Goal: Task Accomplishment & Management: Use online tool/utility

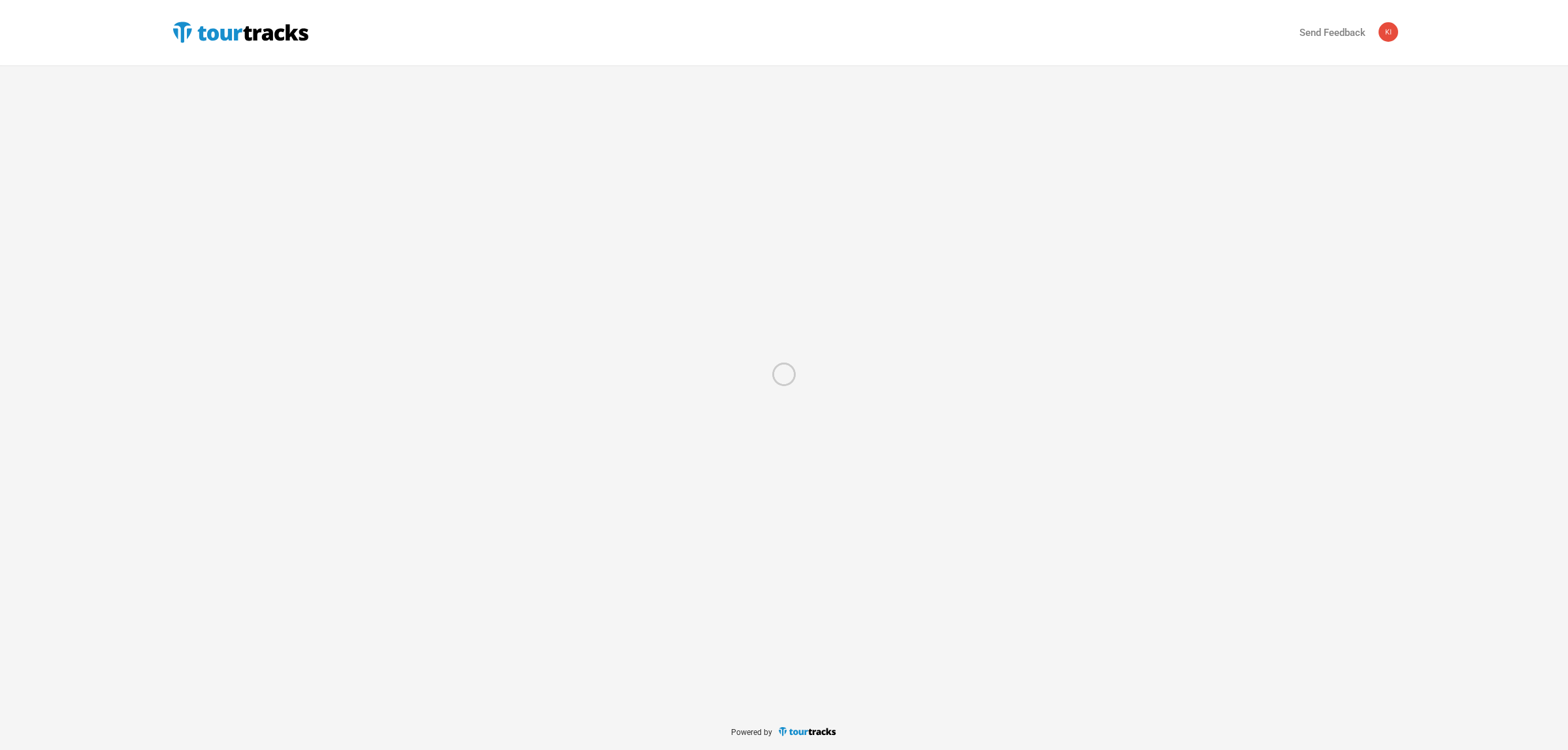
drag, startPoint x: 115, startPoint y: 281, endPoint x: 174, endPoint y: 100, distance: 190.4
click at [115, 281] on div at bounding box center [784, 375] width 1568 height 750
click at [221, 31] on div at bounding box center [784, 375] width 1568 height 750
click at [278, 23] on div at bounding box center [784, 375] width 1568 height 750
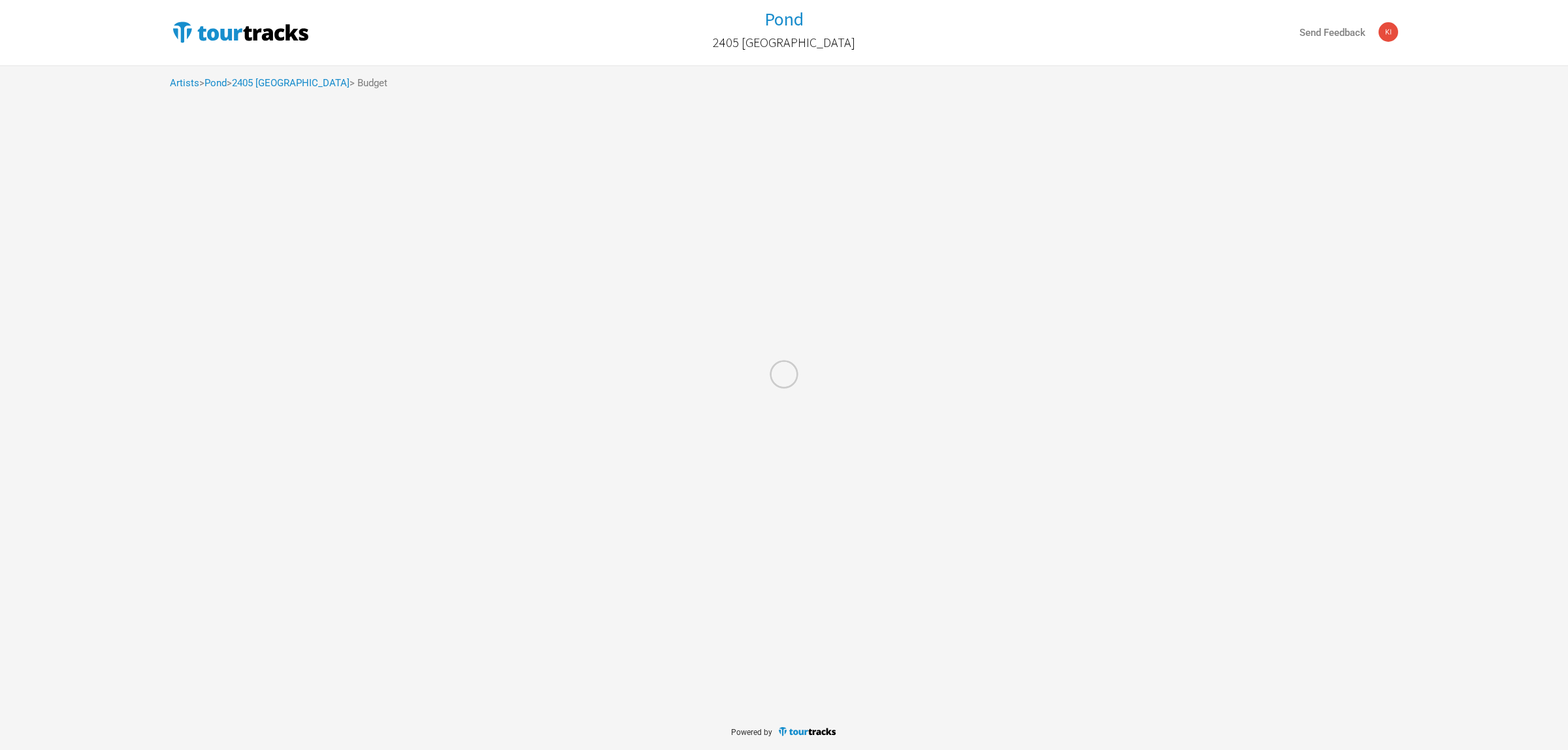
click at [234, 33] on div at bounding box center [784, 375] width 1568 height 750
click at [185, 80] on div at bounding box center [784, 375] width 1568 height 750
select select "Total Days"
select select "USD"
select select "Total Days"
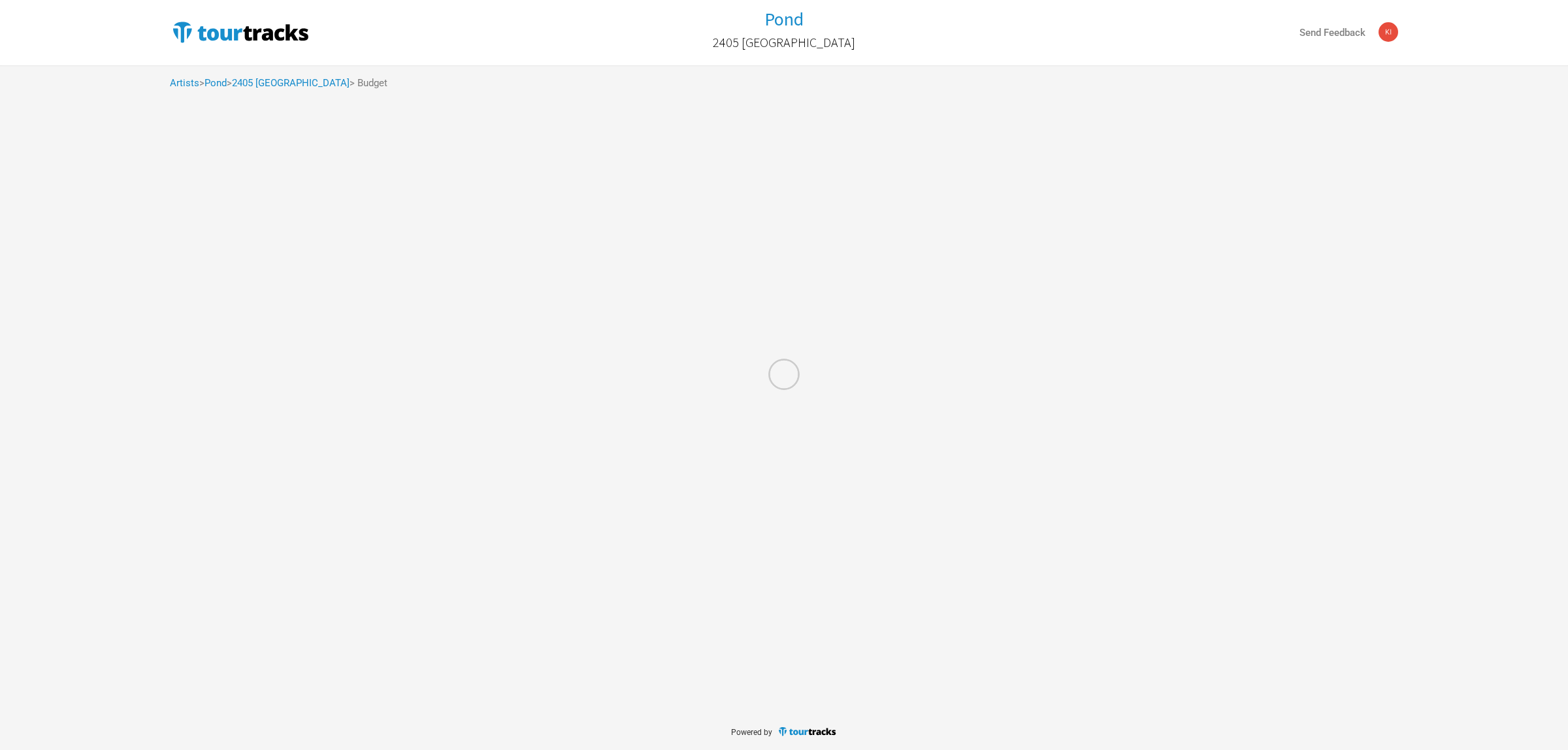
select select "USD"
select select "Total Days"
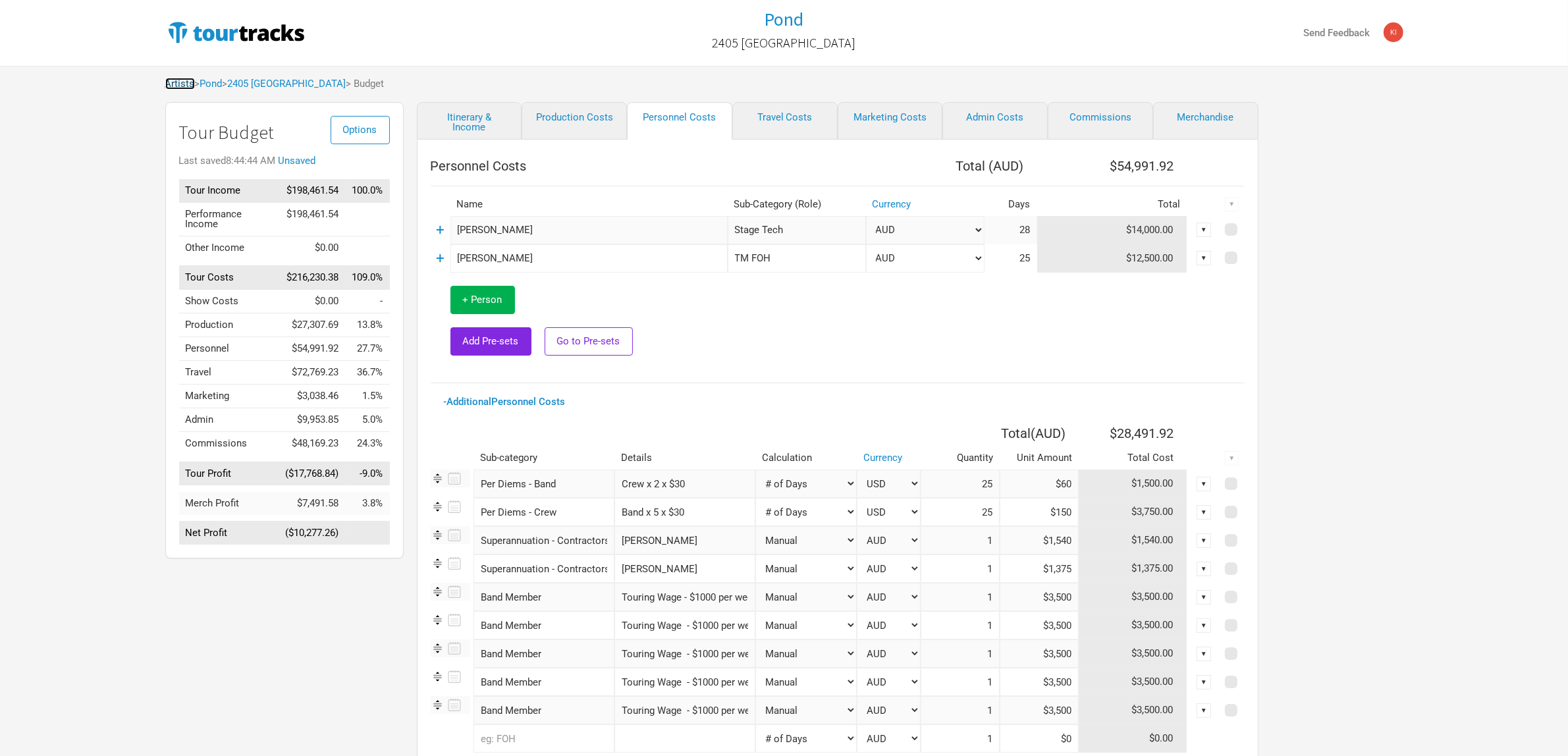
click at [187, 84] on link "Artists" at bounding box center [179, 83] width 29 height 12
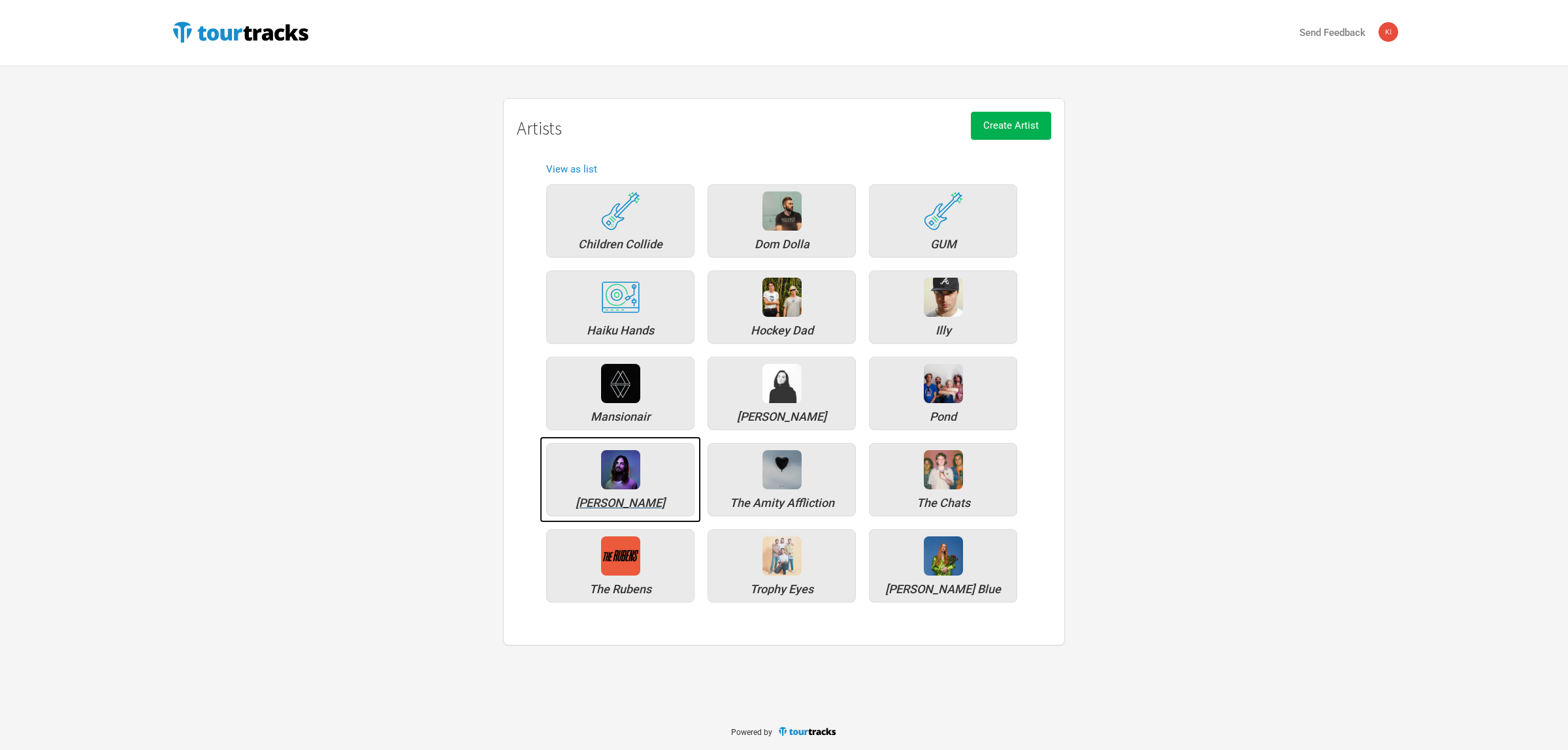
click at [647, 479] on div "[PERSON_NAME]" at bounding box center [620, 479] width 148 height 73
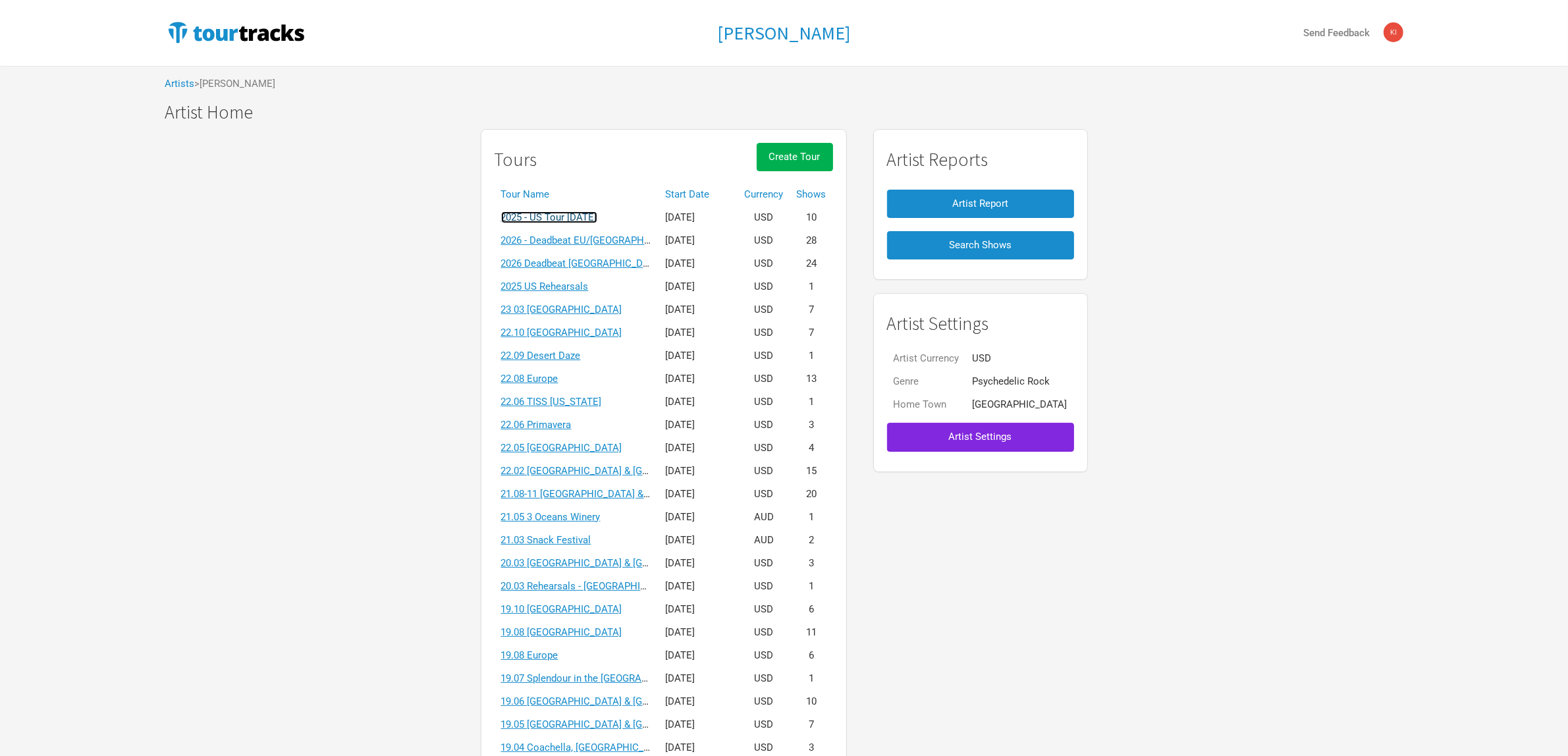
click at [593, 218] on link "2025 - US Tour [DATE]" at bounding box center [549, 218] width 96 height 12
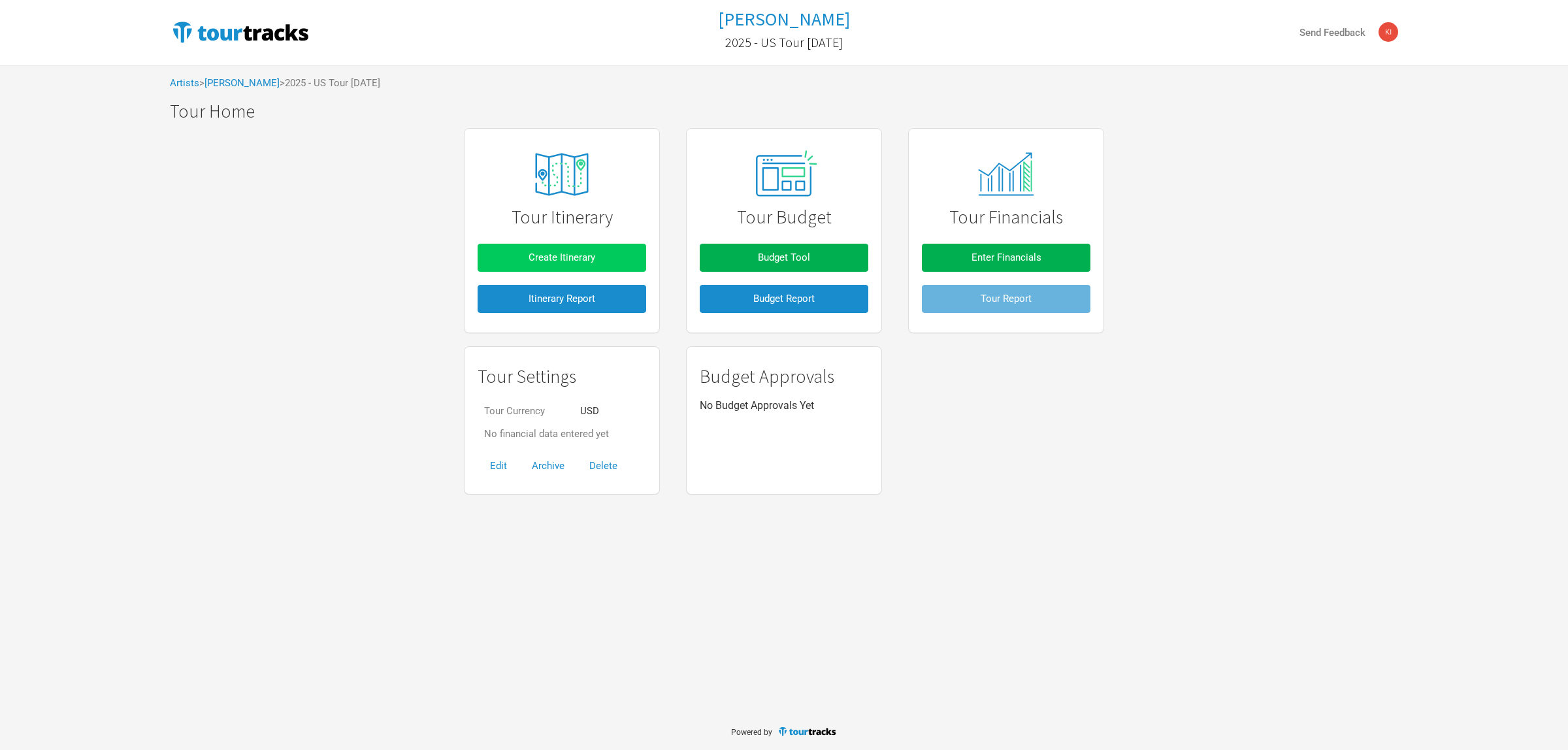
click at [597, 247] on button "Create Itinerary" at bounding box center [562, 257] width 169 height 28
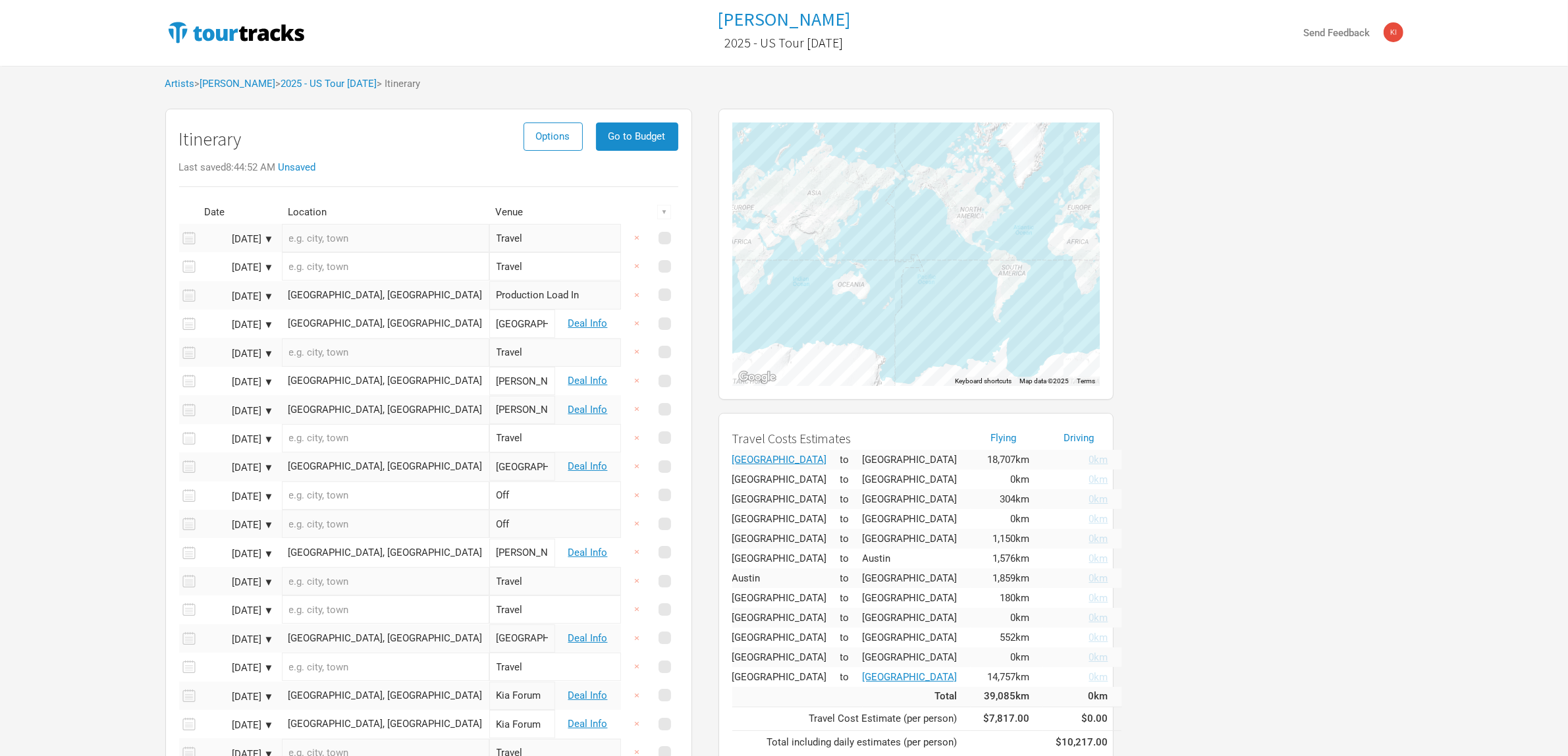
scroll to position [83, 0]
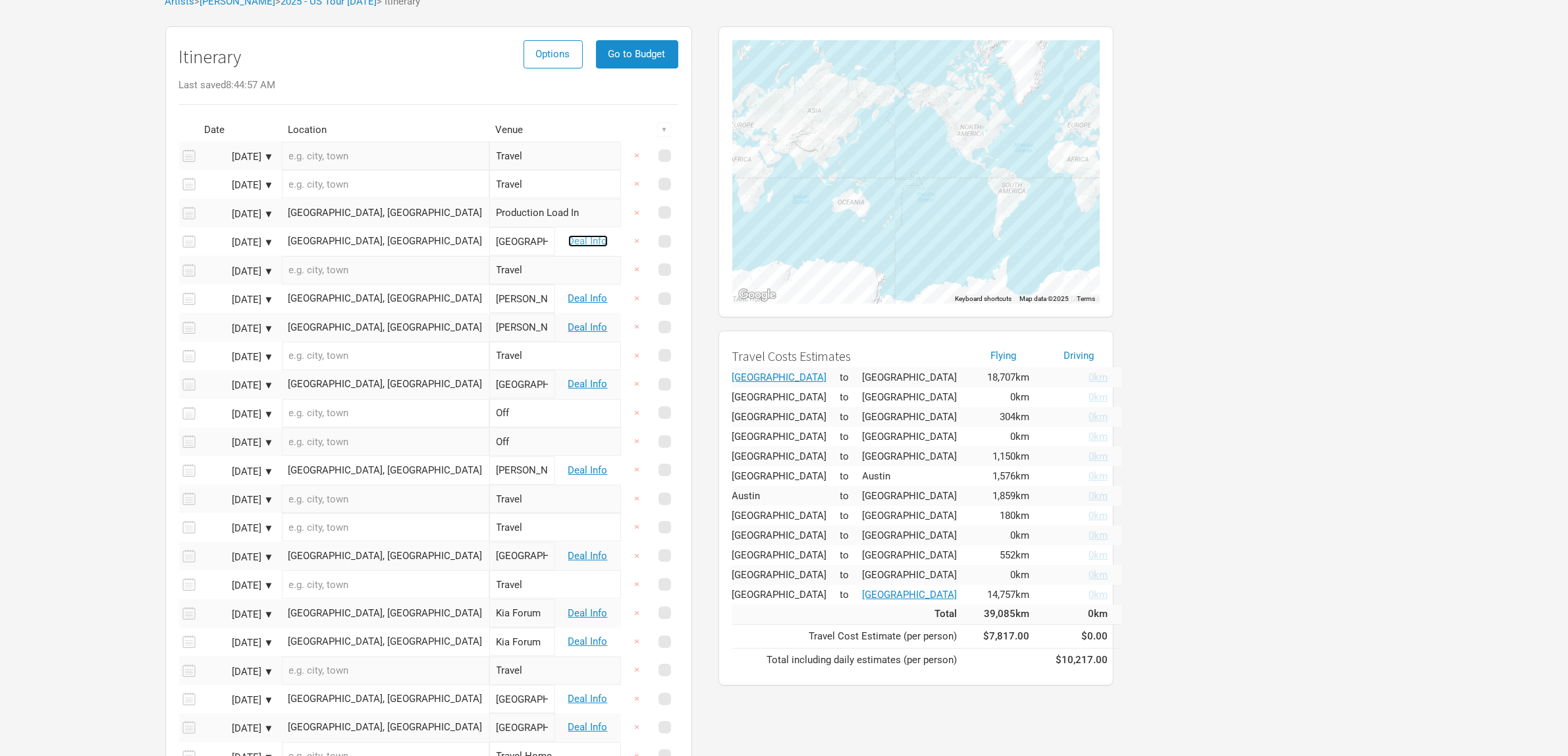
click at [583, 241] on link "Deal Info" at bounding box center [588, 241] width 39 height 12
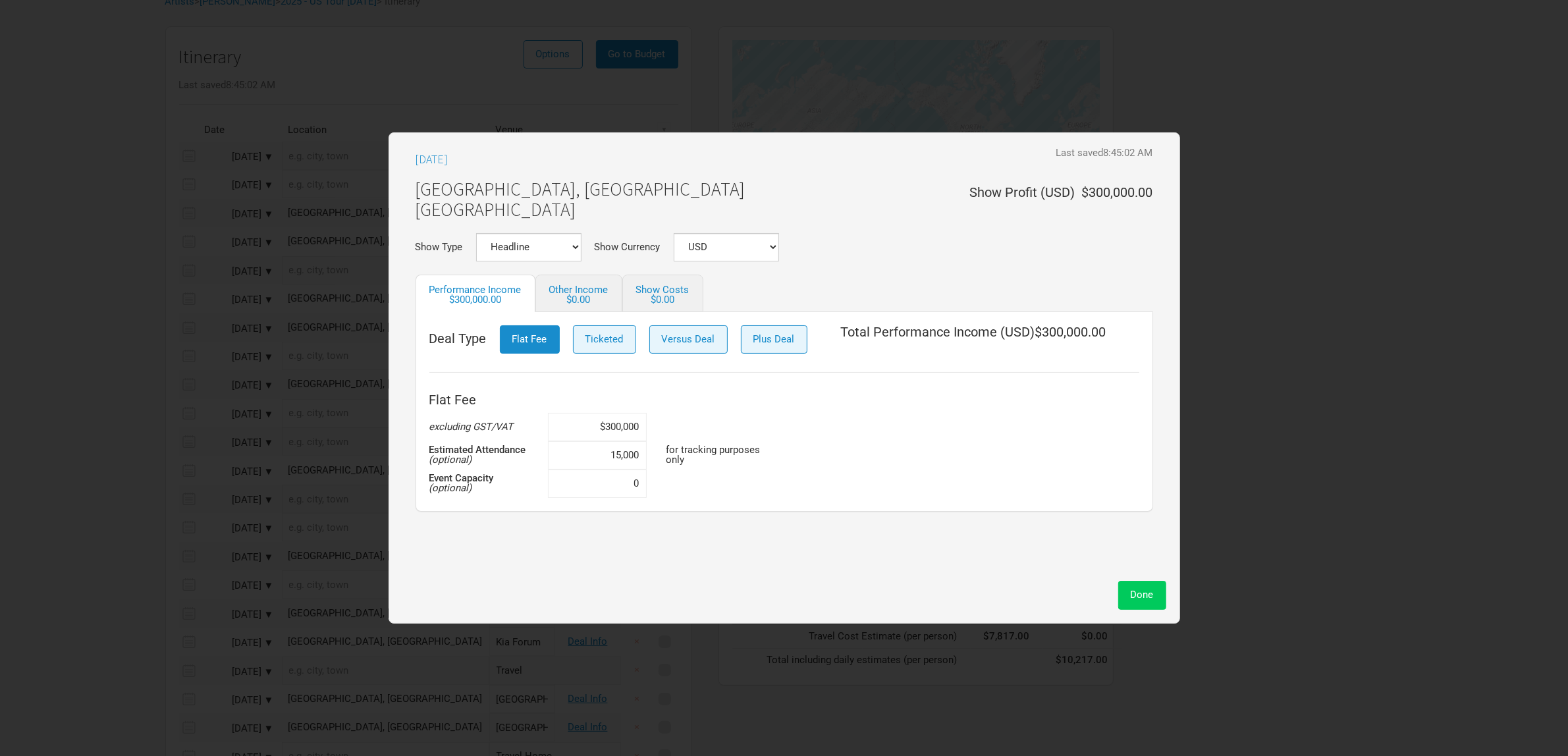
click at [1137, 594] on span "Done" at bounding box center [1142, 594] width 23 height 12
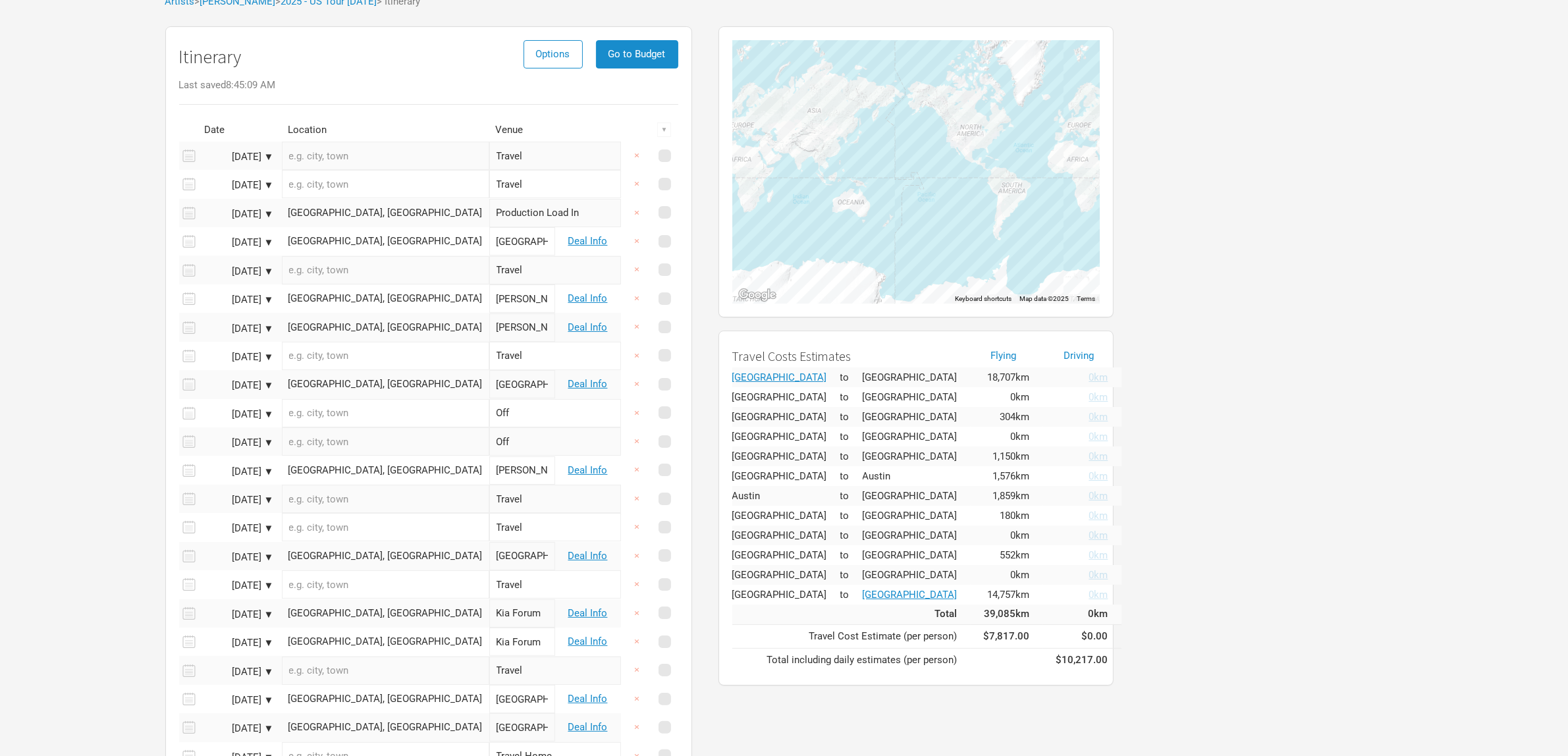
click at [135, 267] on div "Tame Impala 2025 - US Tour [DATE] Send Feedback Artists > [GEOGRAPHIC_DATA] > 2…" at bounding box center [784, 410] width 1568 height 986
